Goal: Task Accomplishment & Management: Complete application form

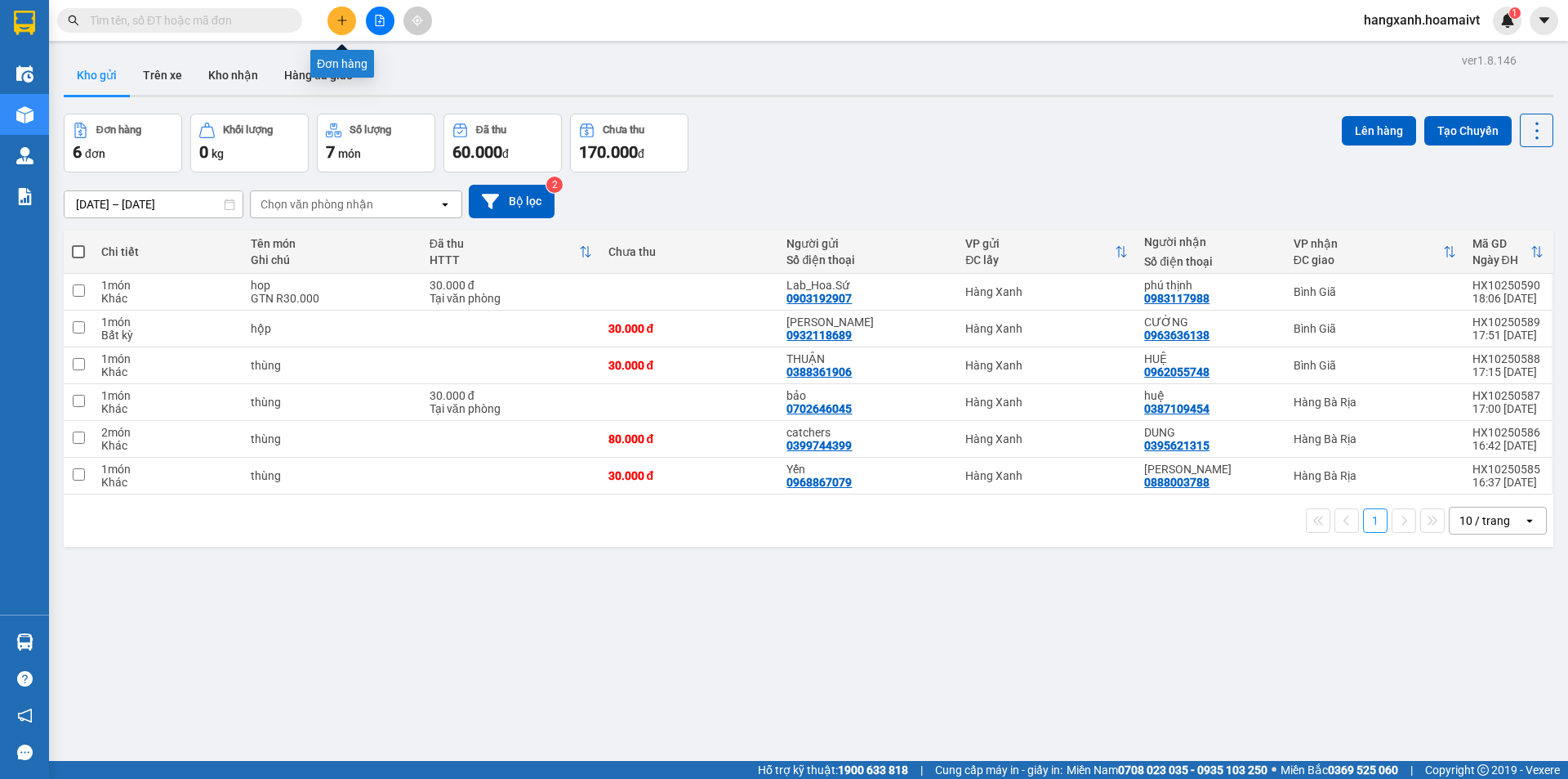
drag, startPoint x: 331, startPoint y: 23, endPoint x: 342, endPoint y: 22, distance: 11.0
click at [342, 22] on button at bounding box center [341, 20] width 28 height 28
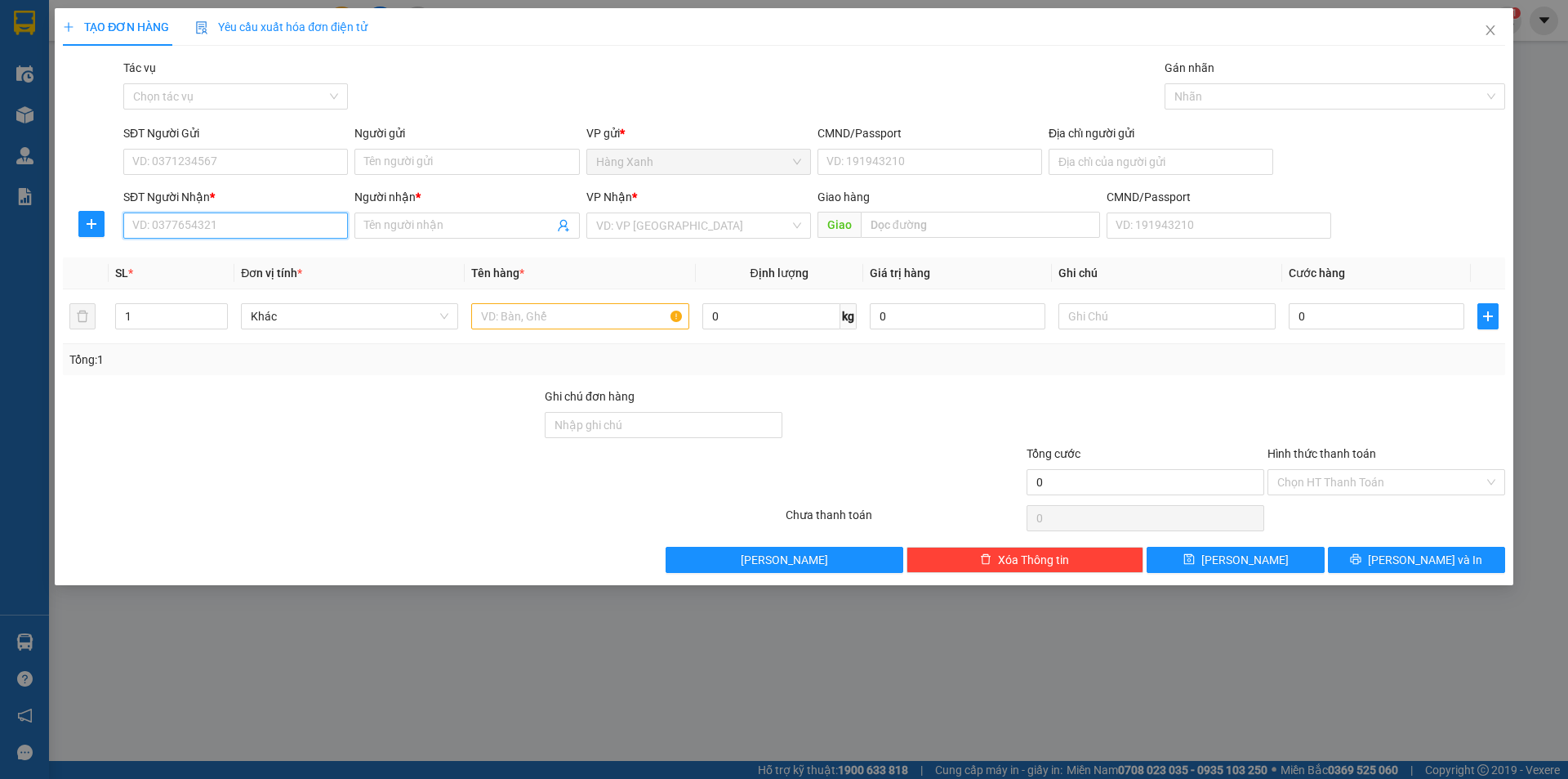
click at [269, 220] on input "SĐT Người Nhận *" at bounding box center [235, 225] width 225 height 26
click at [194, 260] on div "0908778858 - xuan" at bounding box center [235, 258] width 205 height 18
type input "0908778858"
type input "xuan"
type input "0908778858"
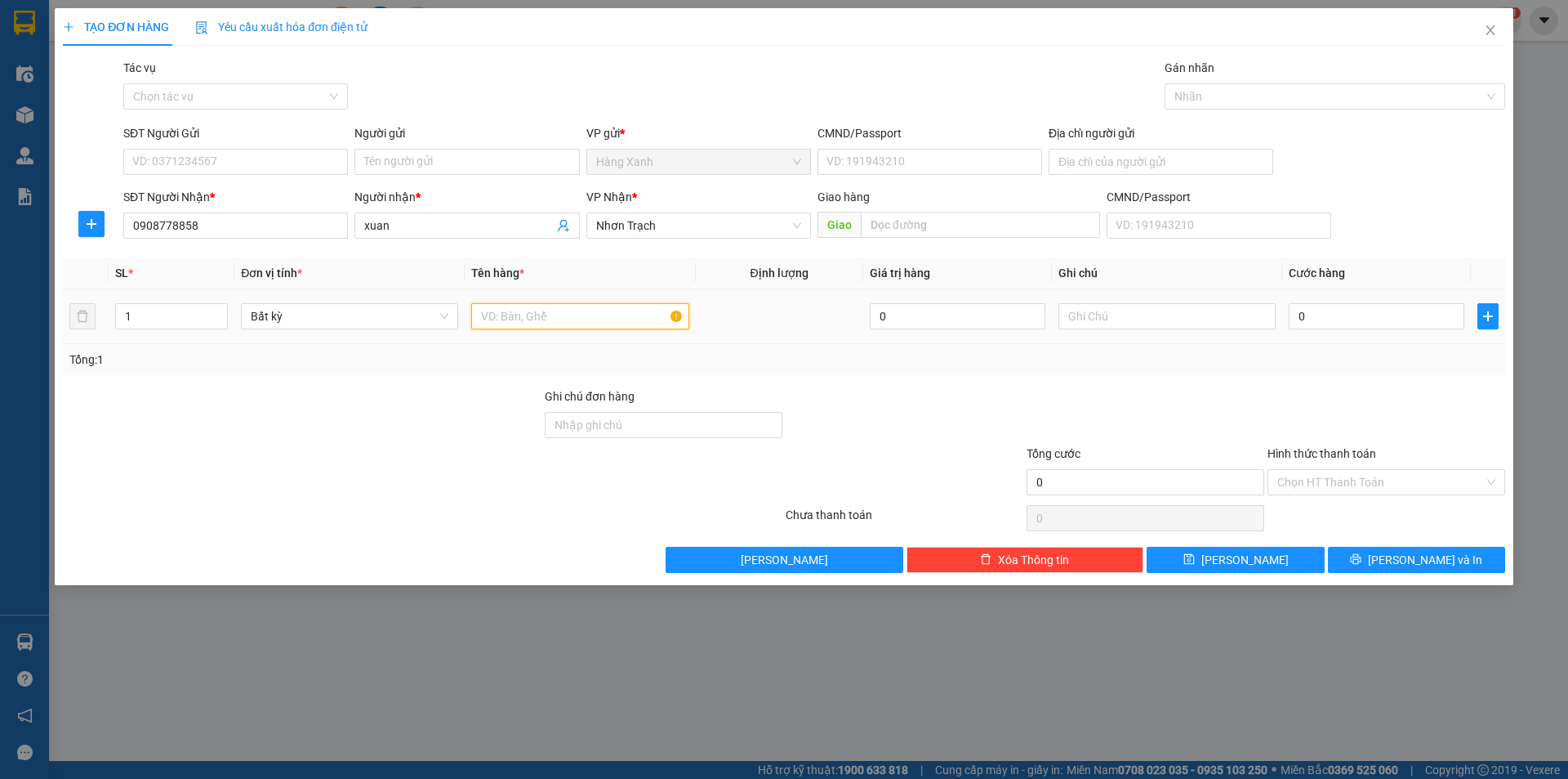
click at [548, 319] on input "text" at bounding box center [579, 316] width 218 height 26
type input "bao"
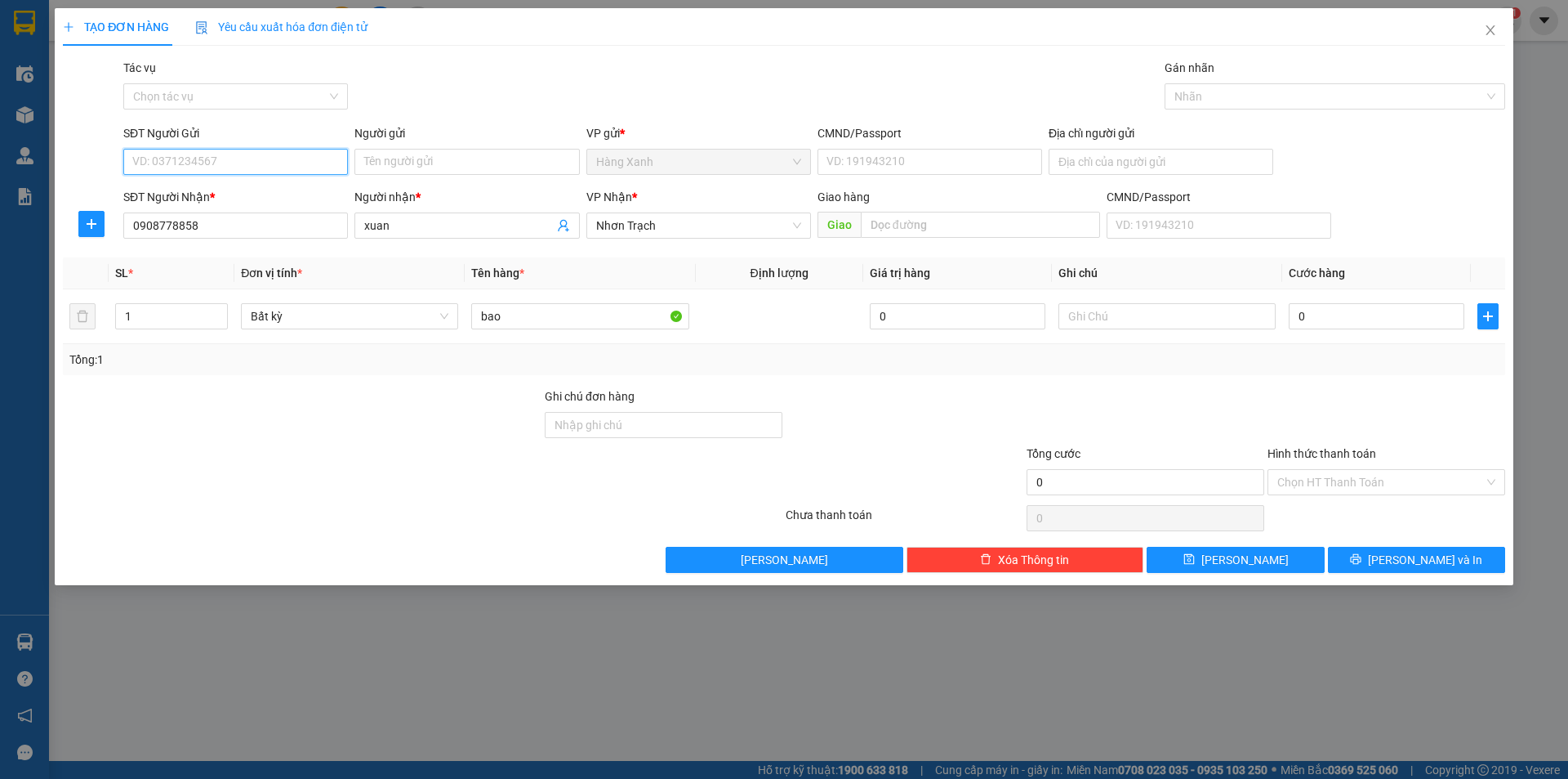
click at [274, 166] on input "SĐT Người Gửi" at bounding box center [235, 161] width 225 height 26
click at [190, 194] on div "0908737892 - [PERSON_NAME]" at bounding box center [235, 195] width 205 height 18
type input "0908737892"
type input "[PERSON_NAME]"
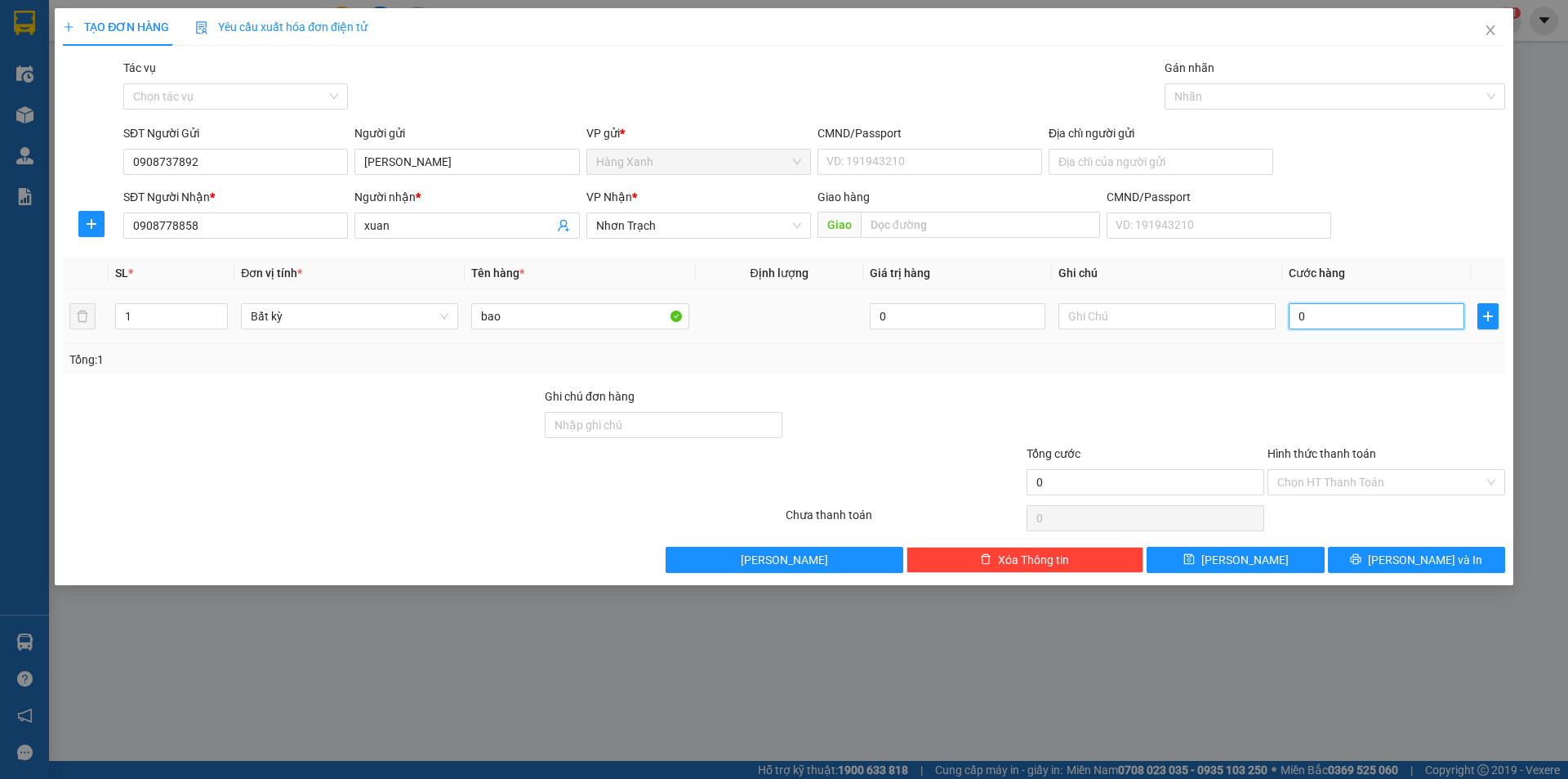
click at [1303, 319] on input "0" at bounding box center [1376, 316] width 176 height 26
type input "1"
type input "10"
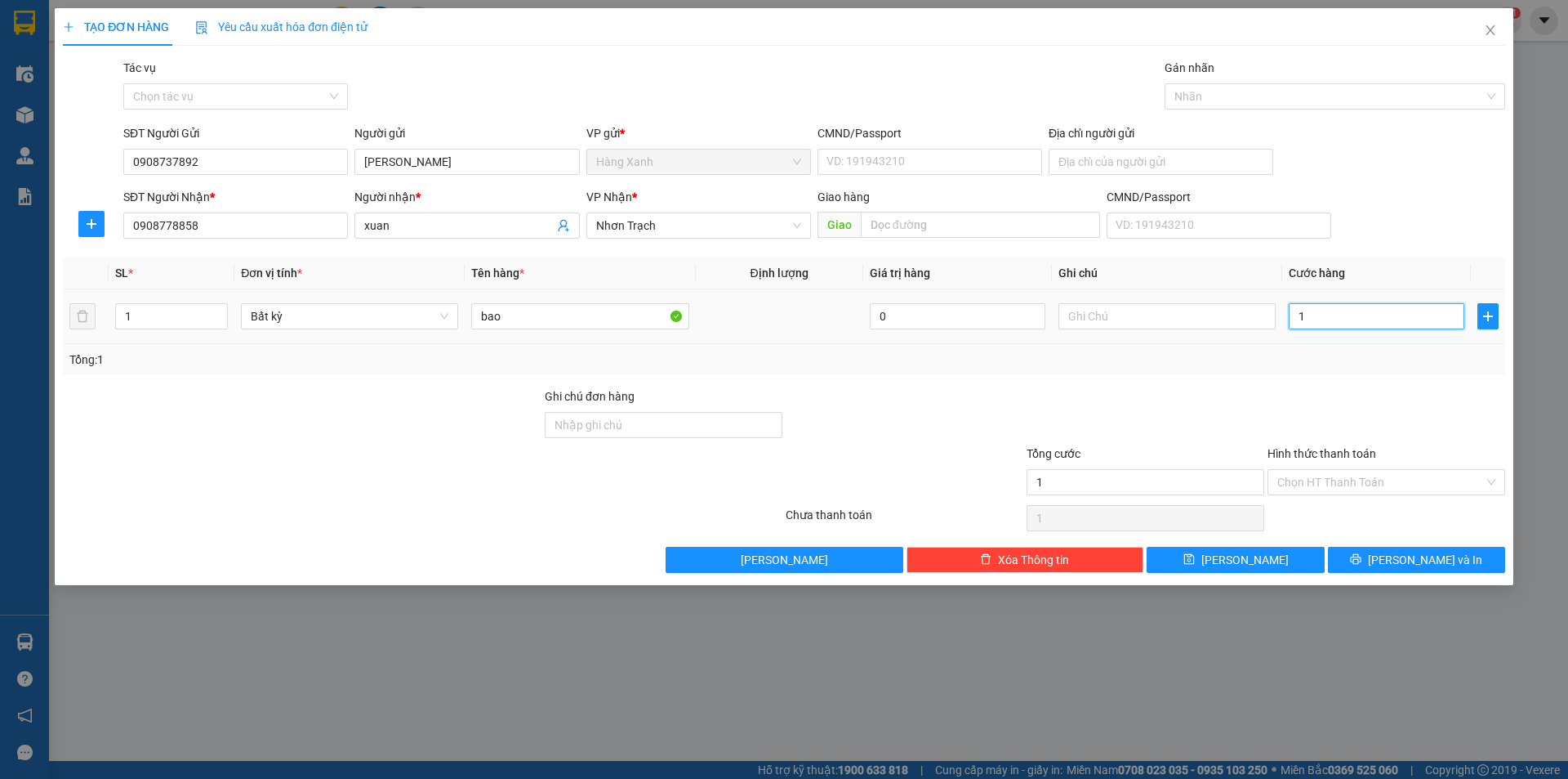
type input "10"
type input "100"
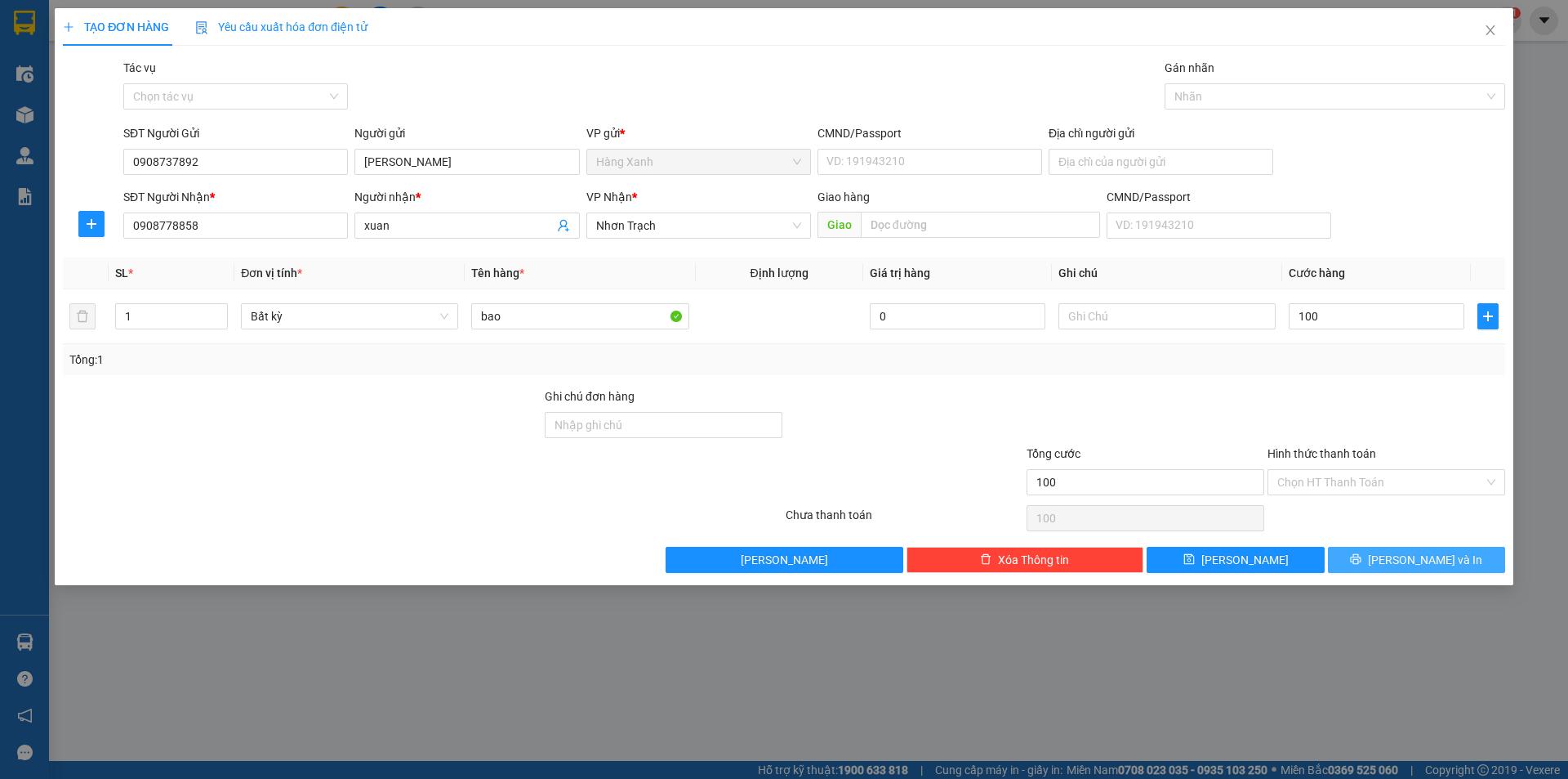
click at [1439, 556] on span "[PERSON_NAME] và In" at bounding box center [1425, 559] width 115 height 18
type input "100.000"
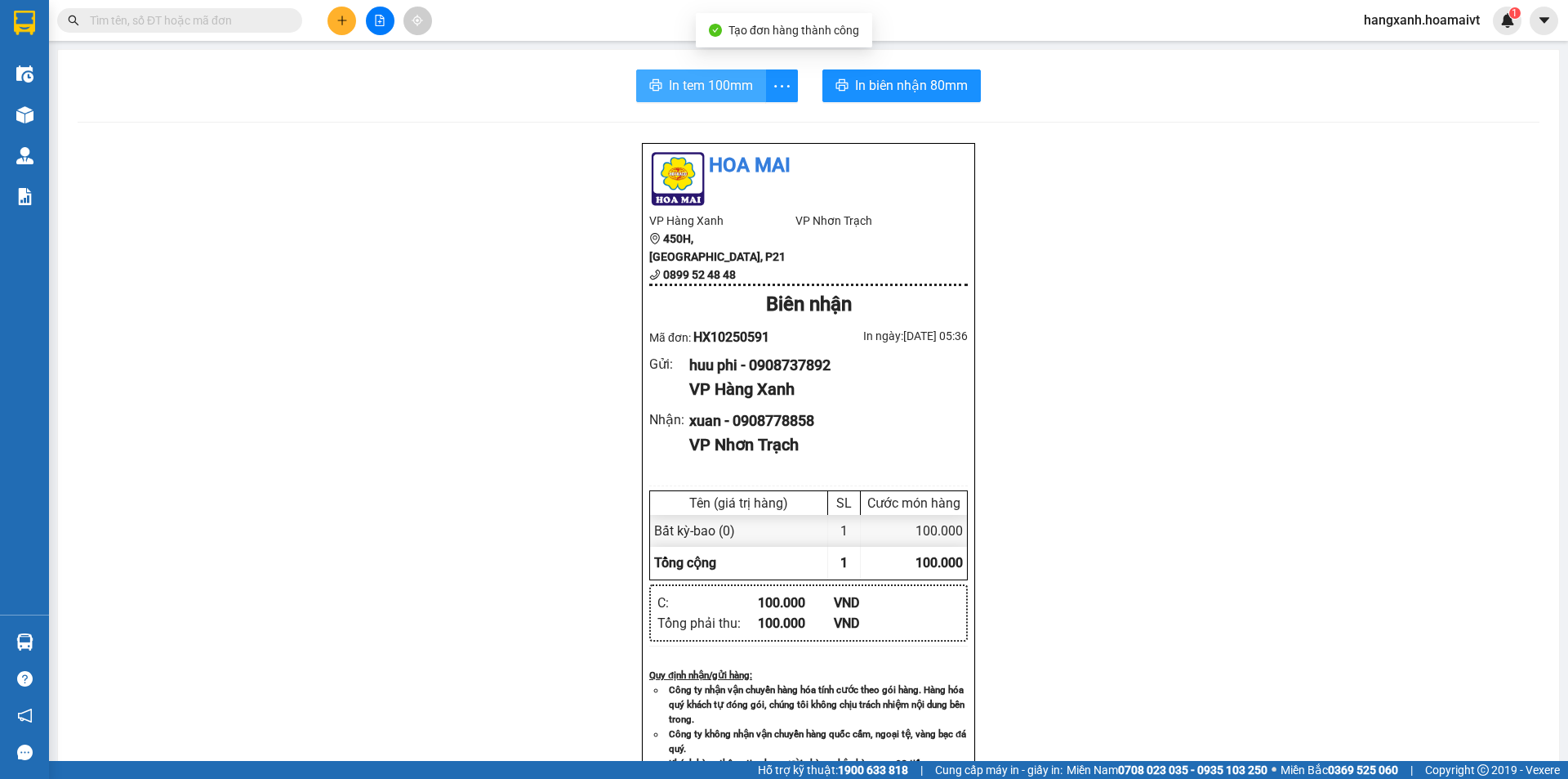
click at [724, 85] on span "In tem 100mm" at bounding box center [710, 85] width 84 height 20
click at [722, 91] on span "In tem 100mm" at bounding box center [710, 85] width 84 height 20
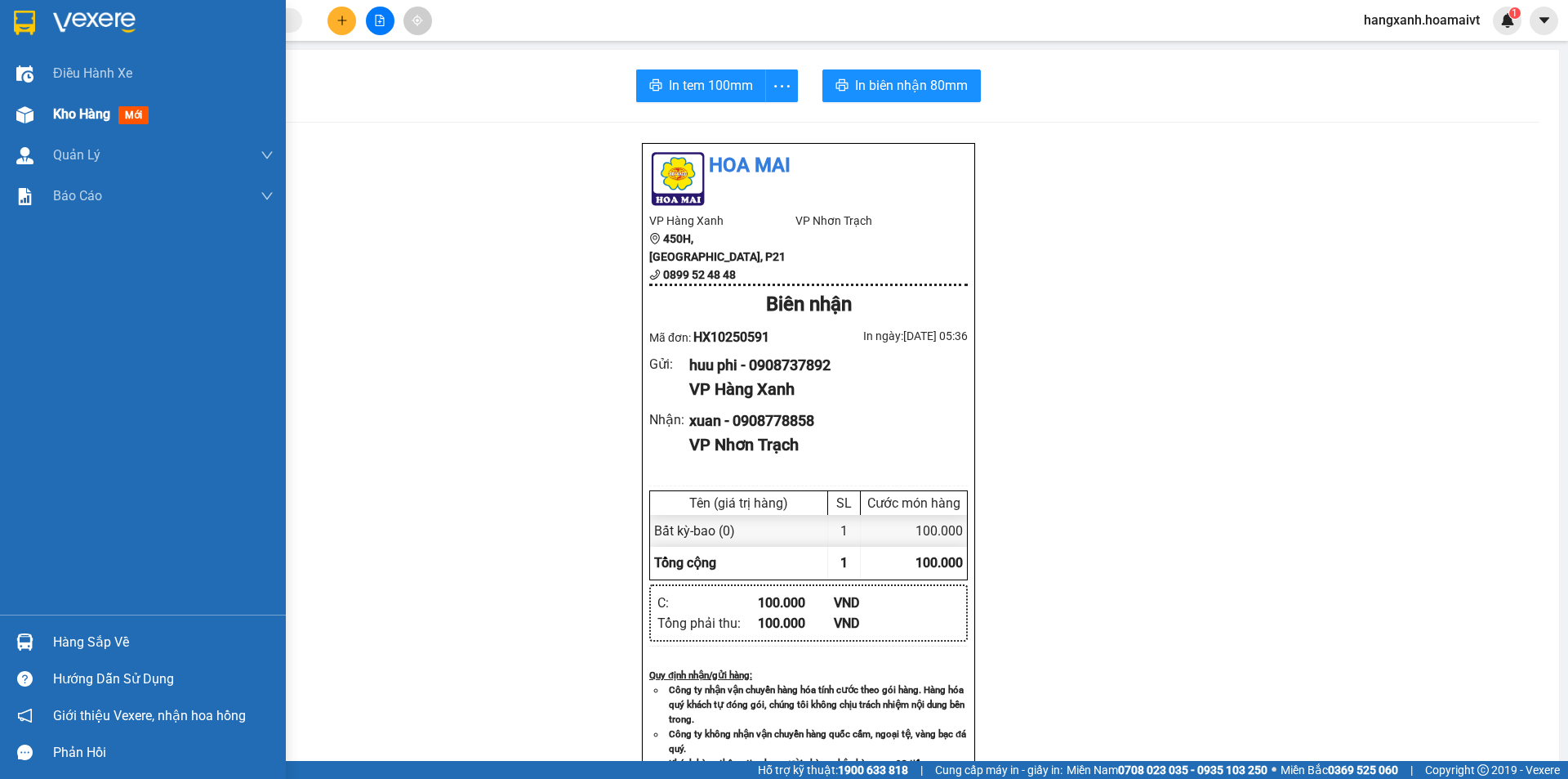
click at [127, 116] on span "mới" at bounding box center [133, 116] width 30 height 18
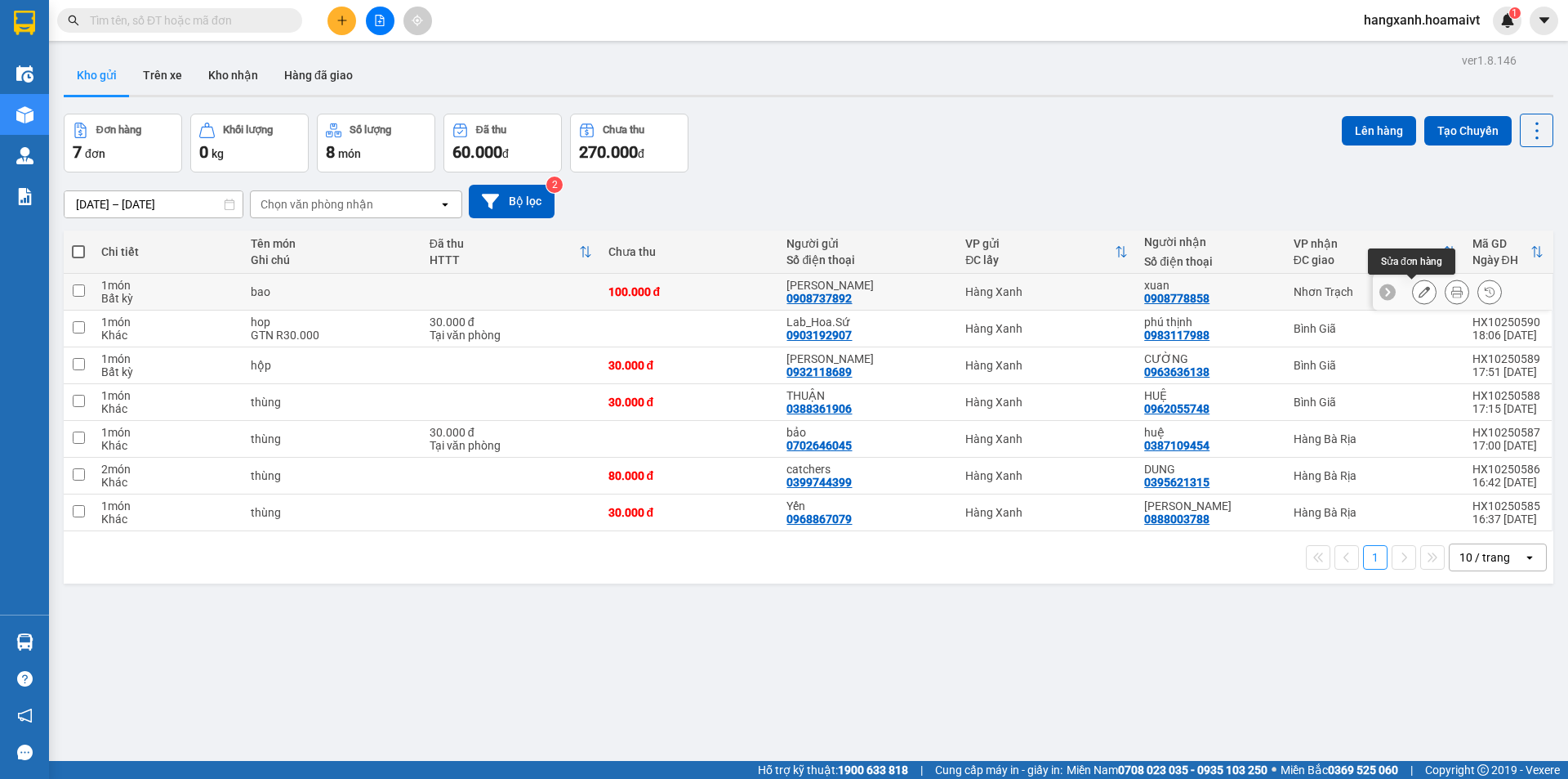
click at [1419, 292] on icon at bounding box center [1424, 292] width 12 height 12
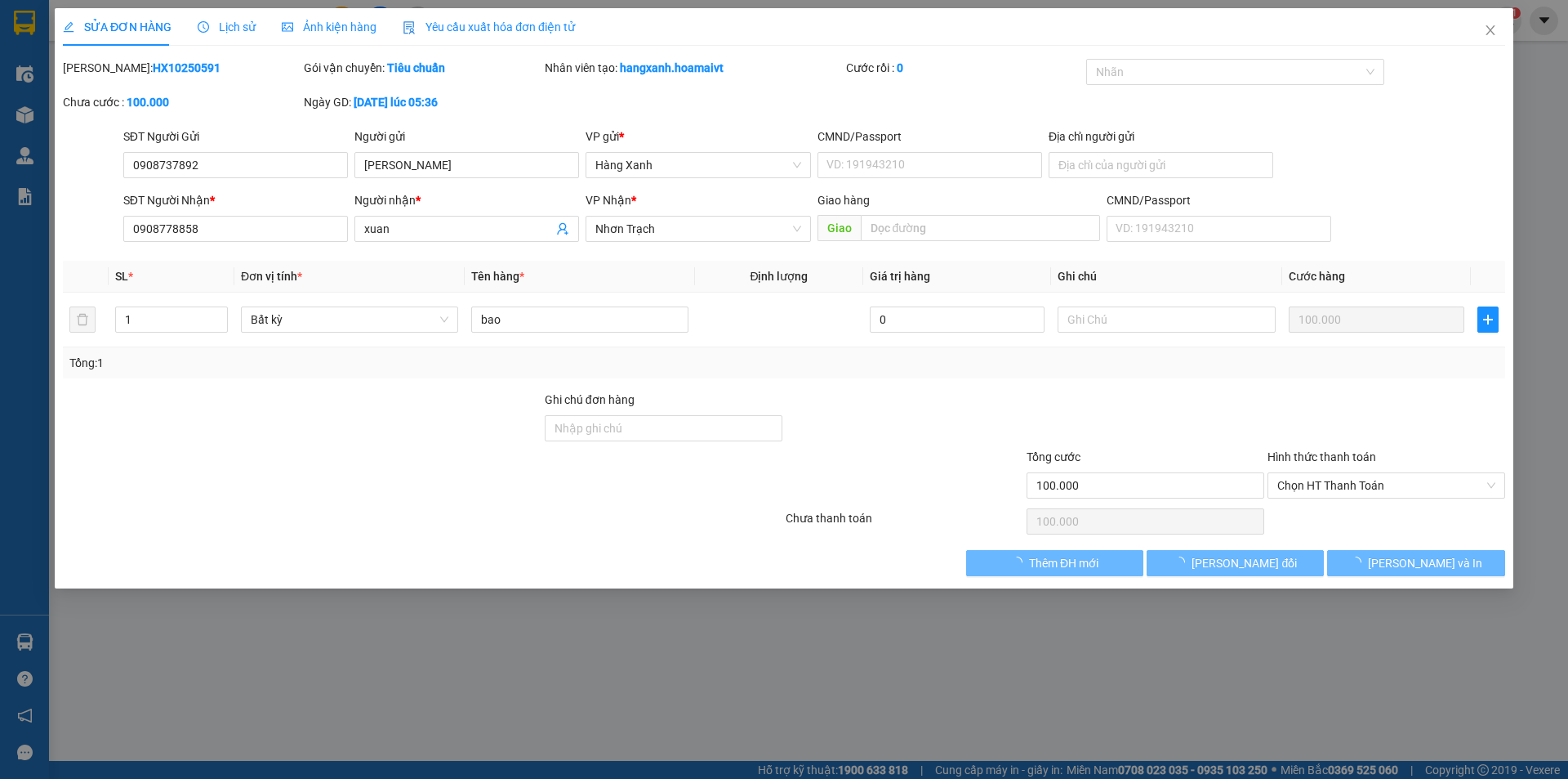
type input "0908737892"
type input "[PERSON_NAME]"
type input "0908778858"
type input "xuan"
type input "100.000"
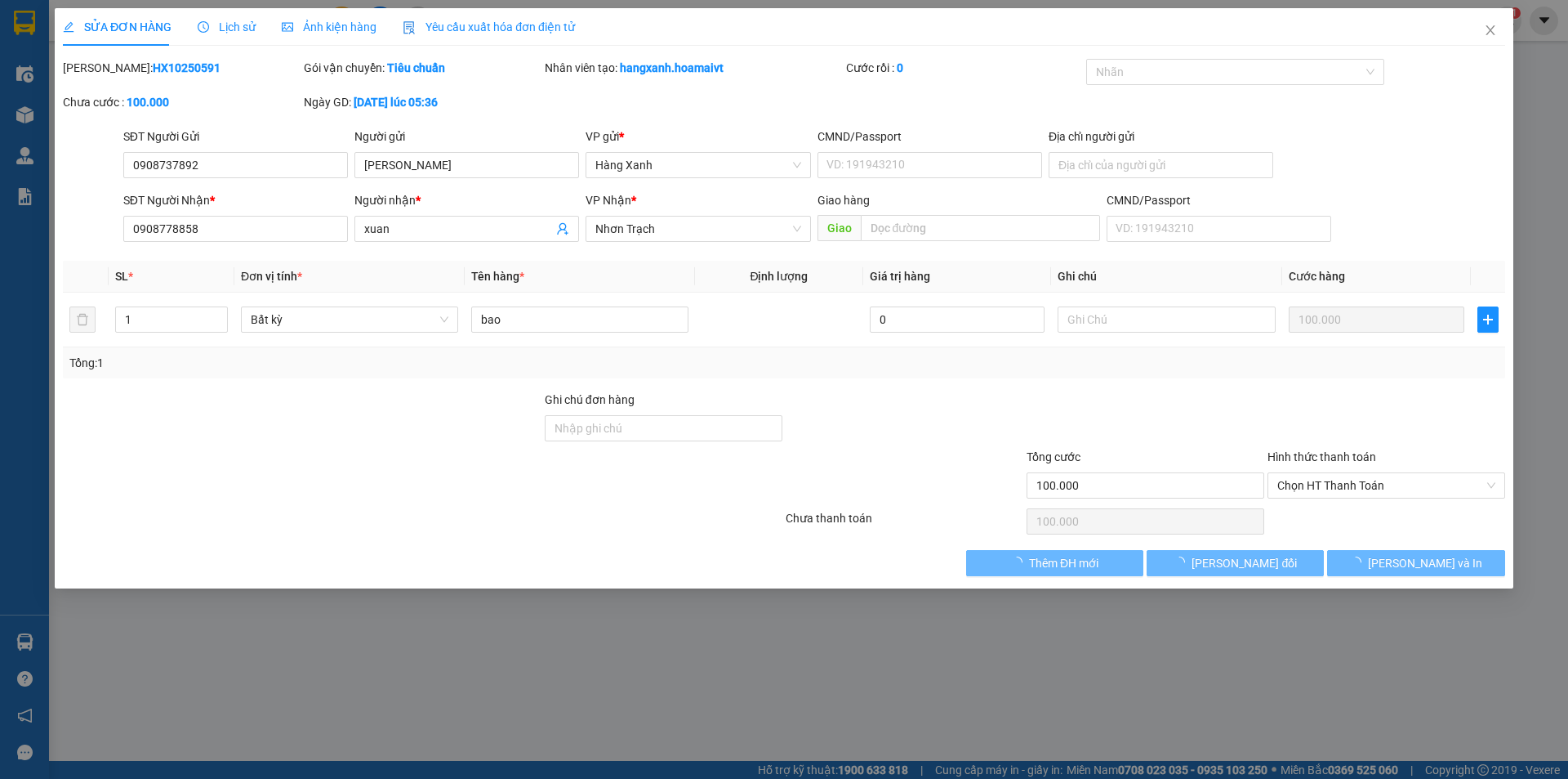
type input "100.000"
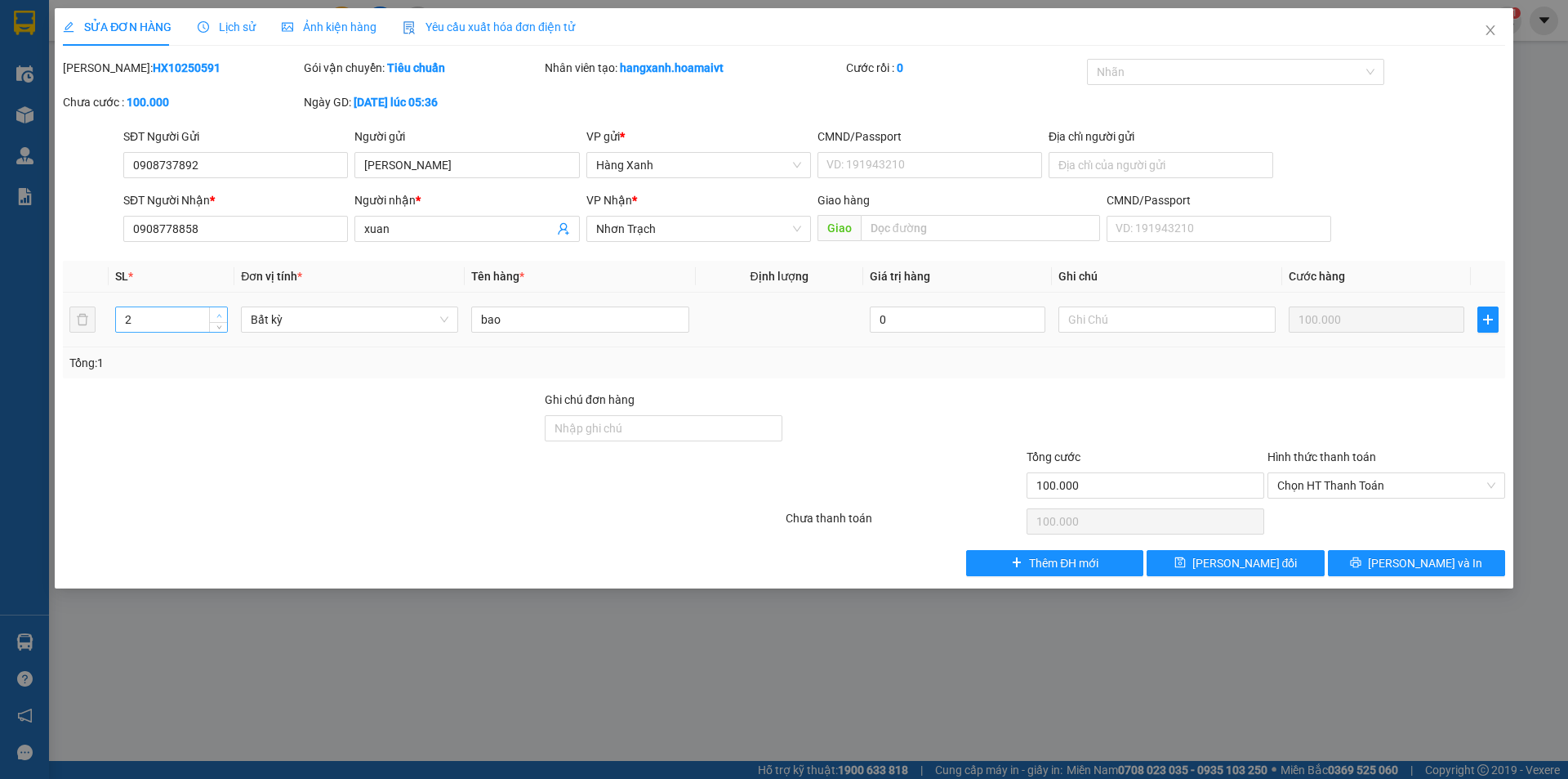
click at [220, 319] on span "up" at bounding box center [219, 315] width 10 height 10
click at [1272, 561] on span "[PERSON_NAME] đổi" at bounding box center [1245, 563] width 106 height 18
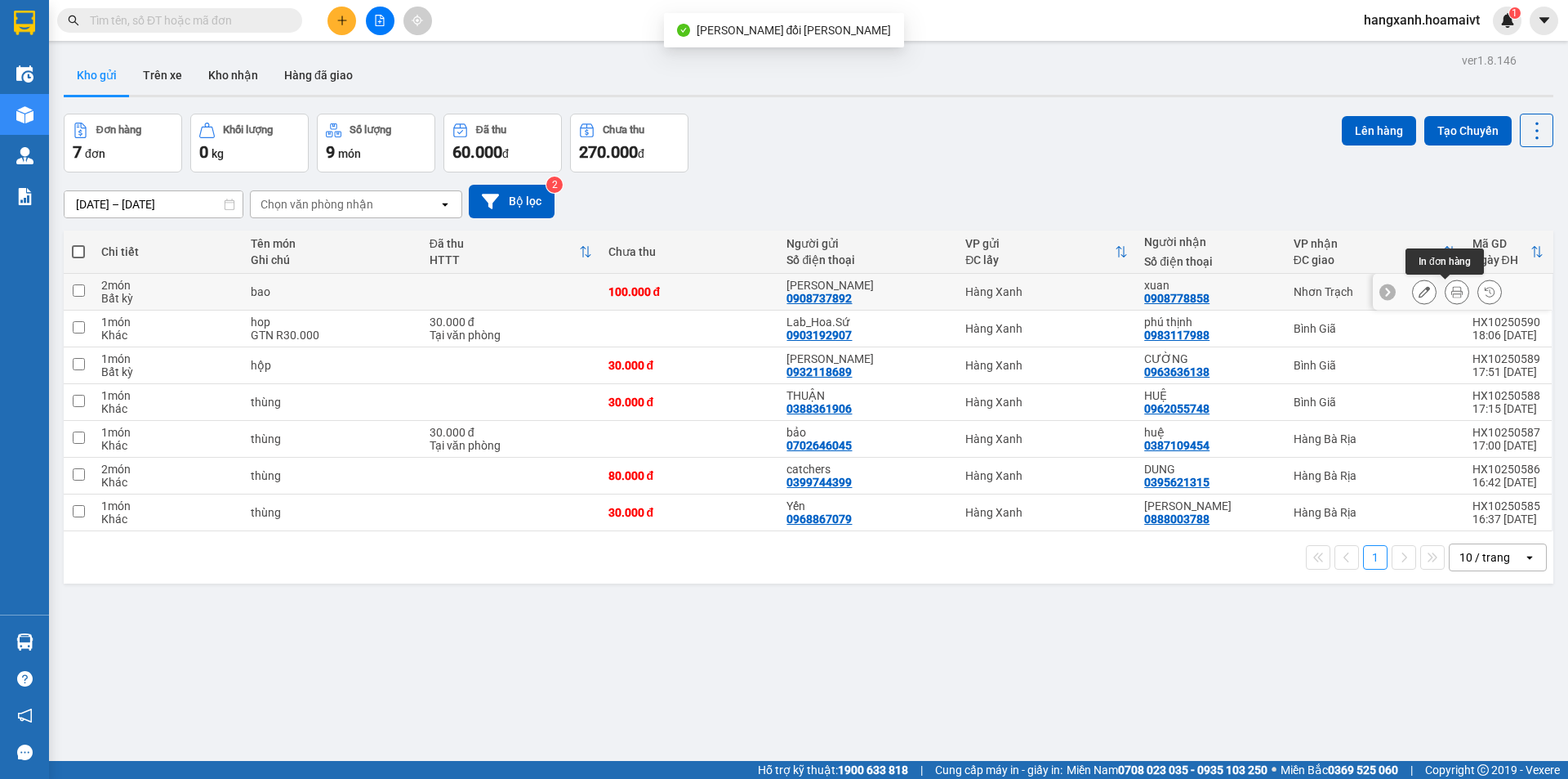
click at [1451, 289] on button at bounding box center [1456, 292] width 23 height 28
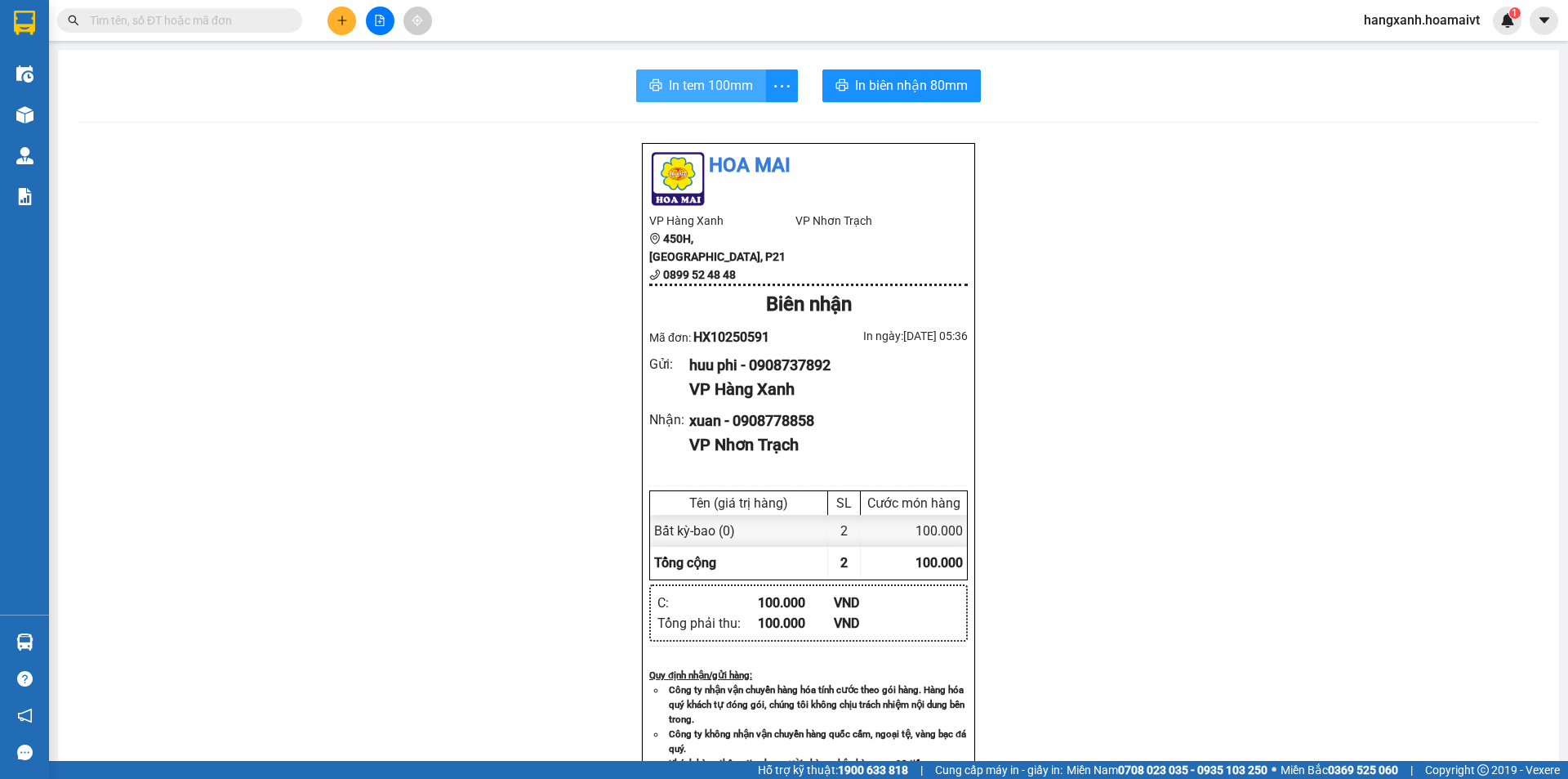
click at [697, 74] on button "In tem 100mm" at bounding box center [701, 86] width 130 height 33
click at [855, 92] on span "In biên nhận 80mm" at bounding box center [911, 85] width 113 height 20
